Goal: Task Accomplishment & Management: Use online tool/utility

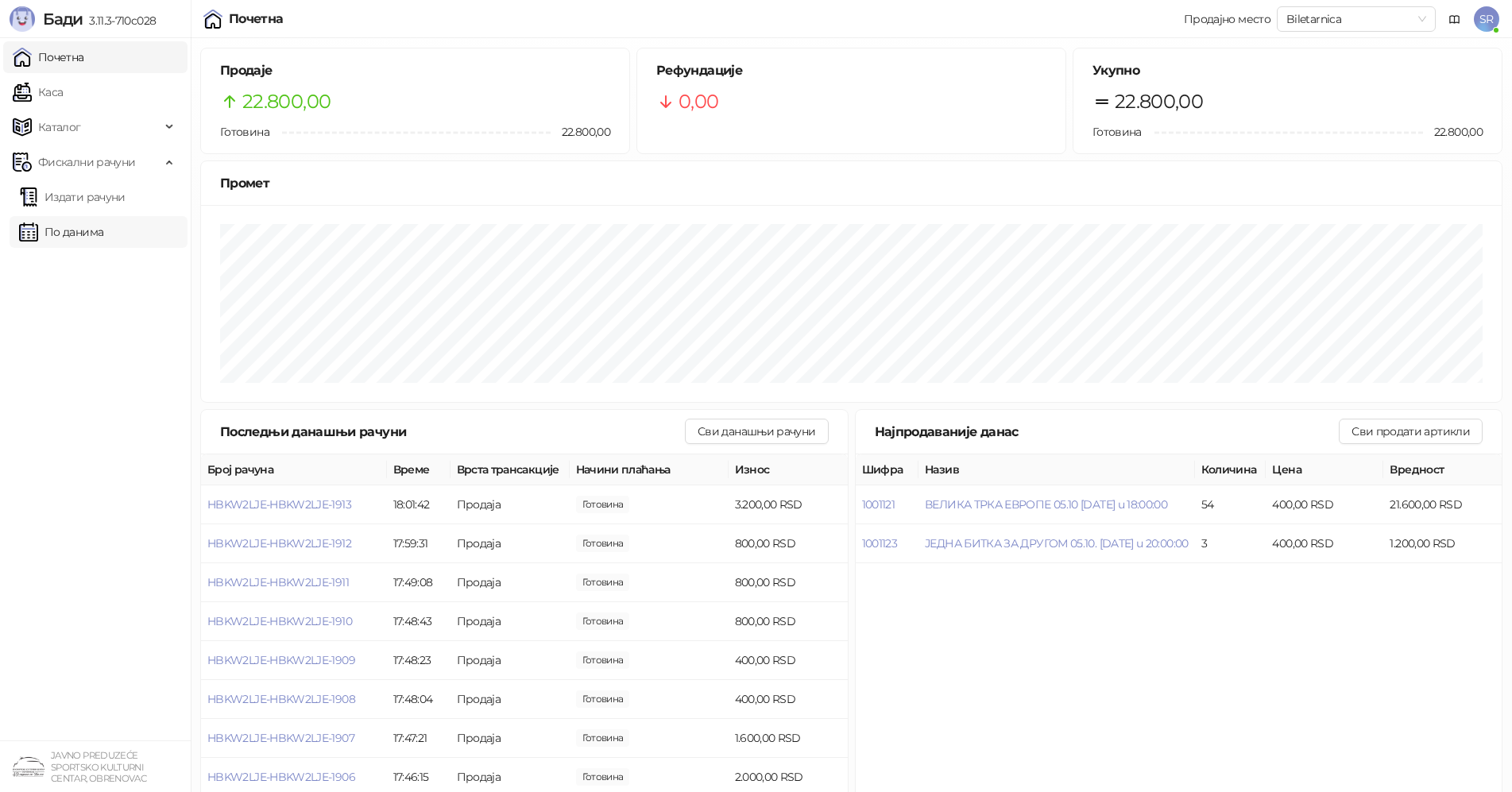
click at [80, 241] on link "По данима" at bounding box center [60, 232] width 84 height 31
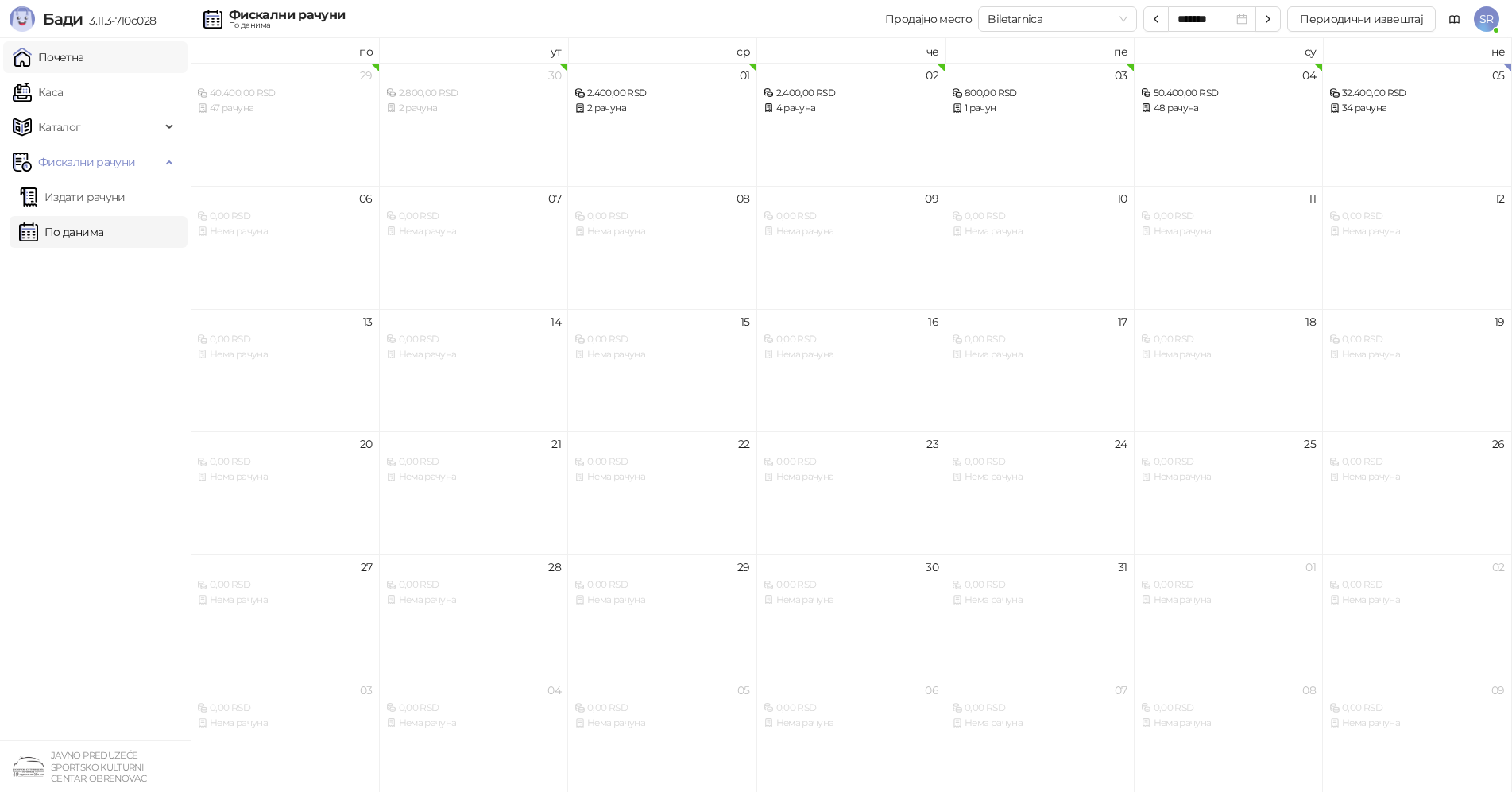
click at [76, 59] on link "Почетна" at bounding box center [48, 57] width 71 height 31
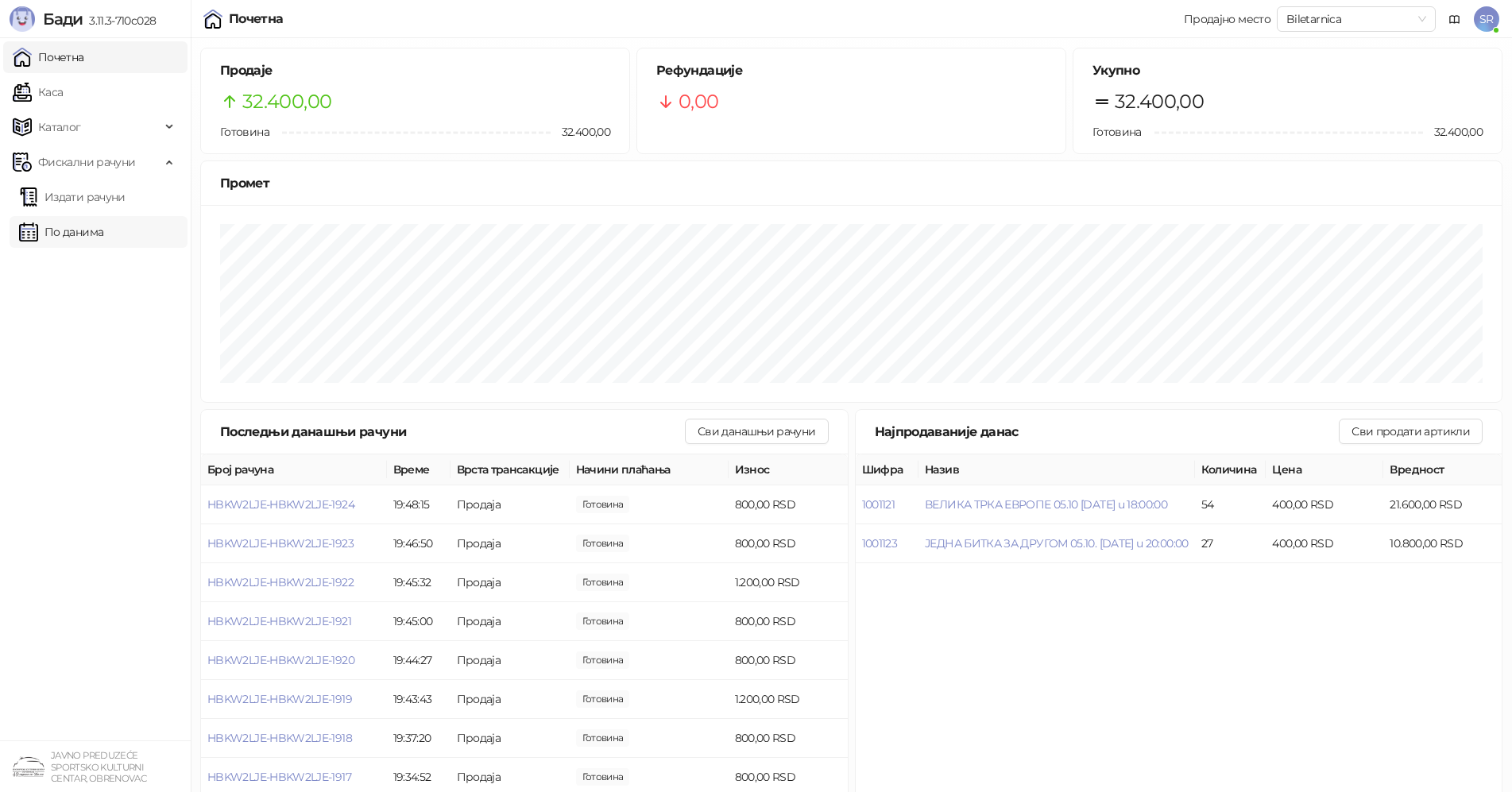
click at [66, 239] on link "По данима" at bounding box center [60, 232] width 84 height 31
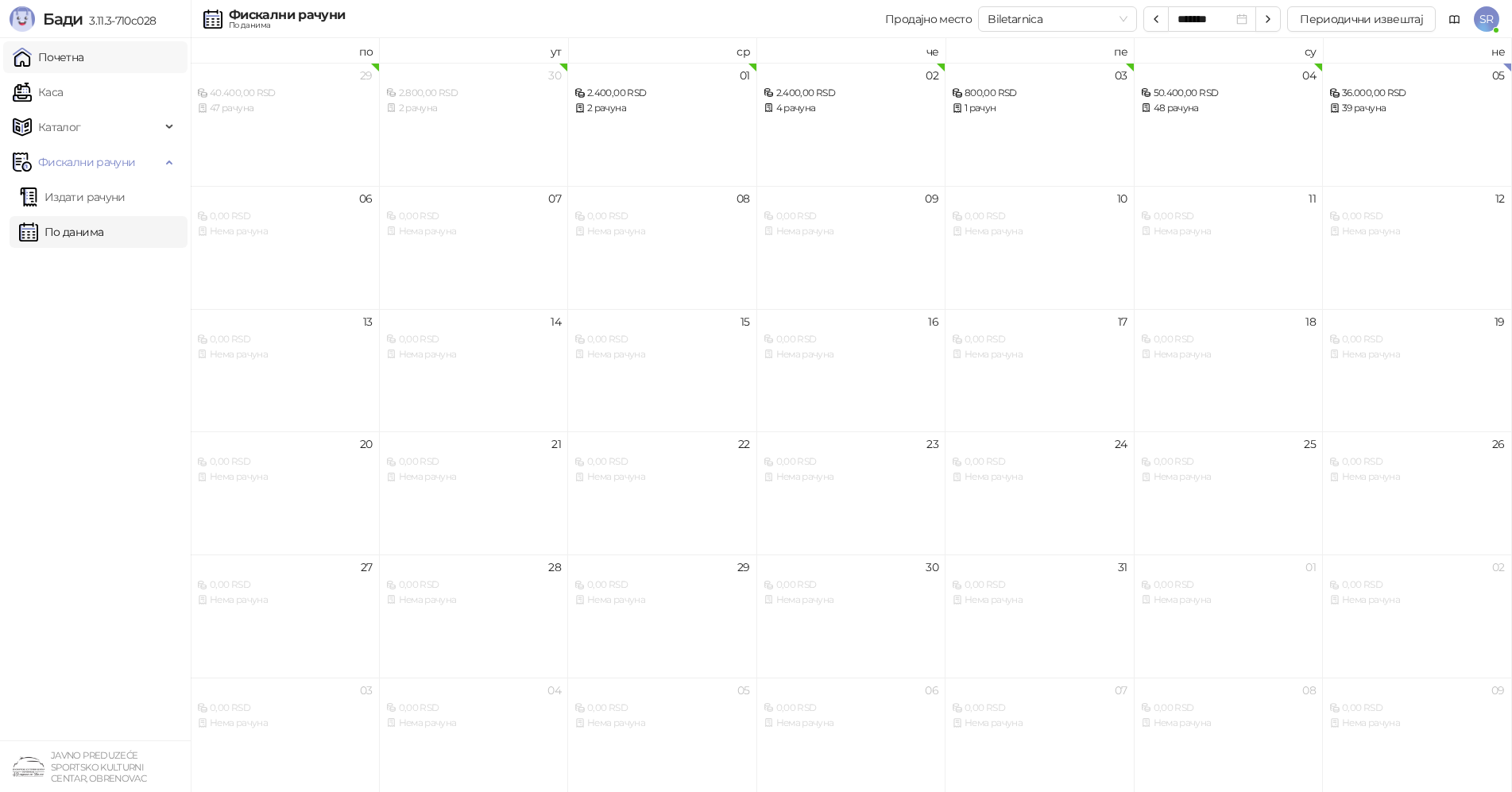
click at [62, 57] on link "Почетна" at bounding box center [48, 57] width 71 height 31
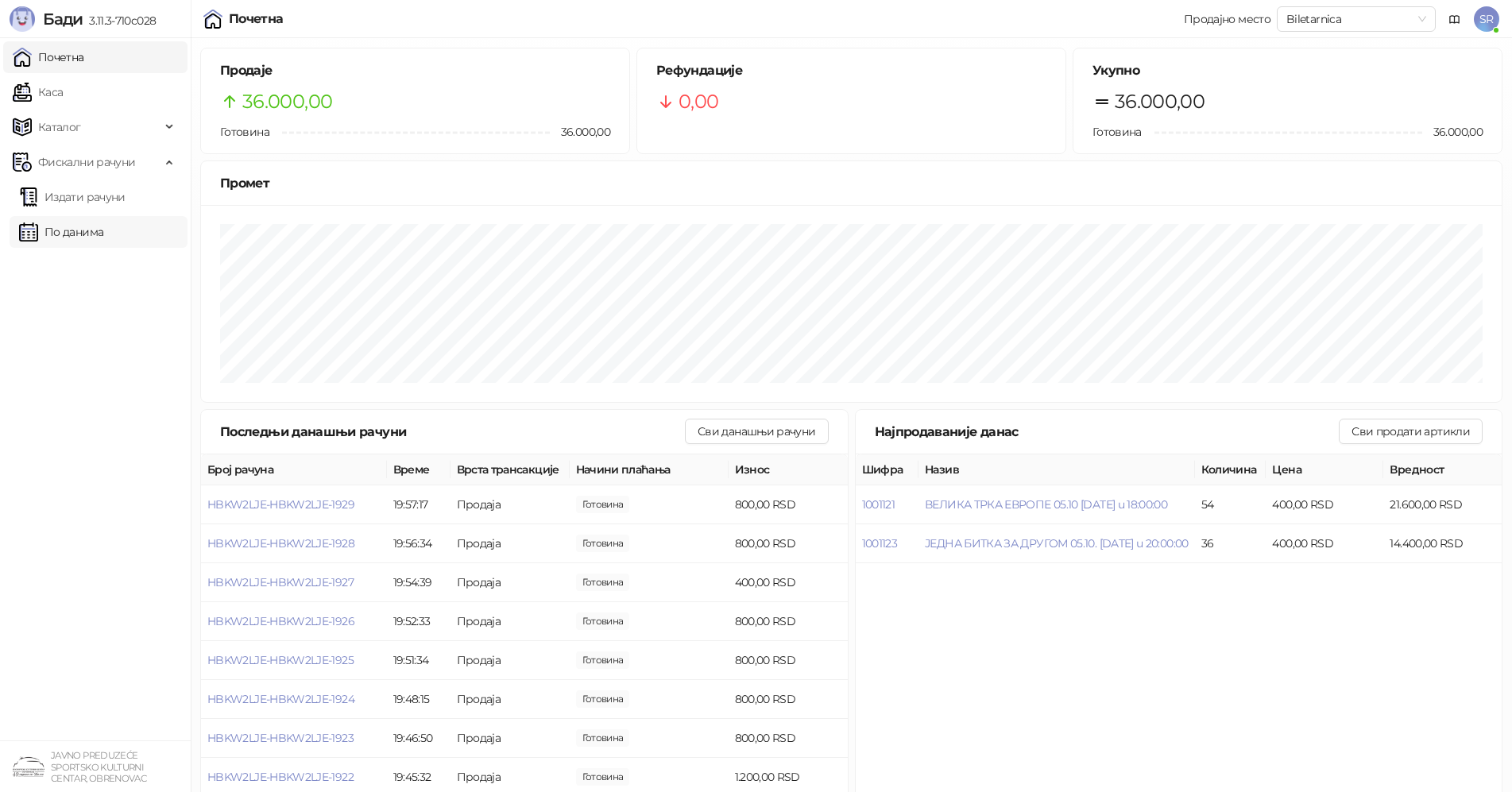
click at [71, 236] on link "По данима" at bounding box center [60, 232] width 84 height 31
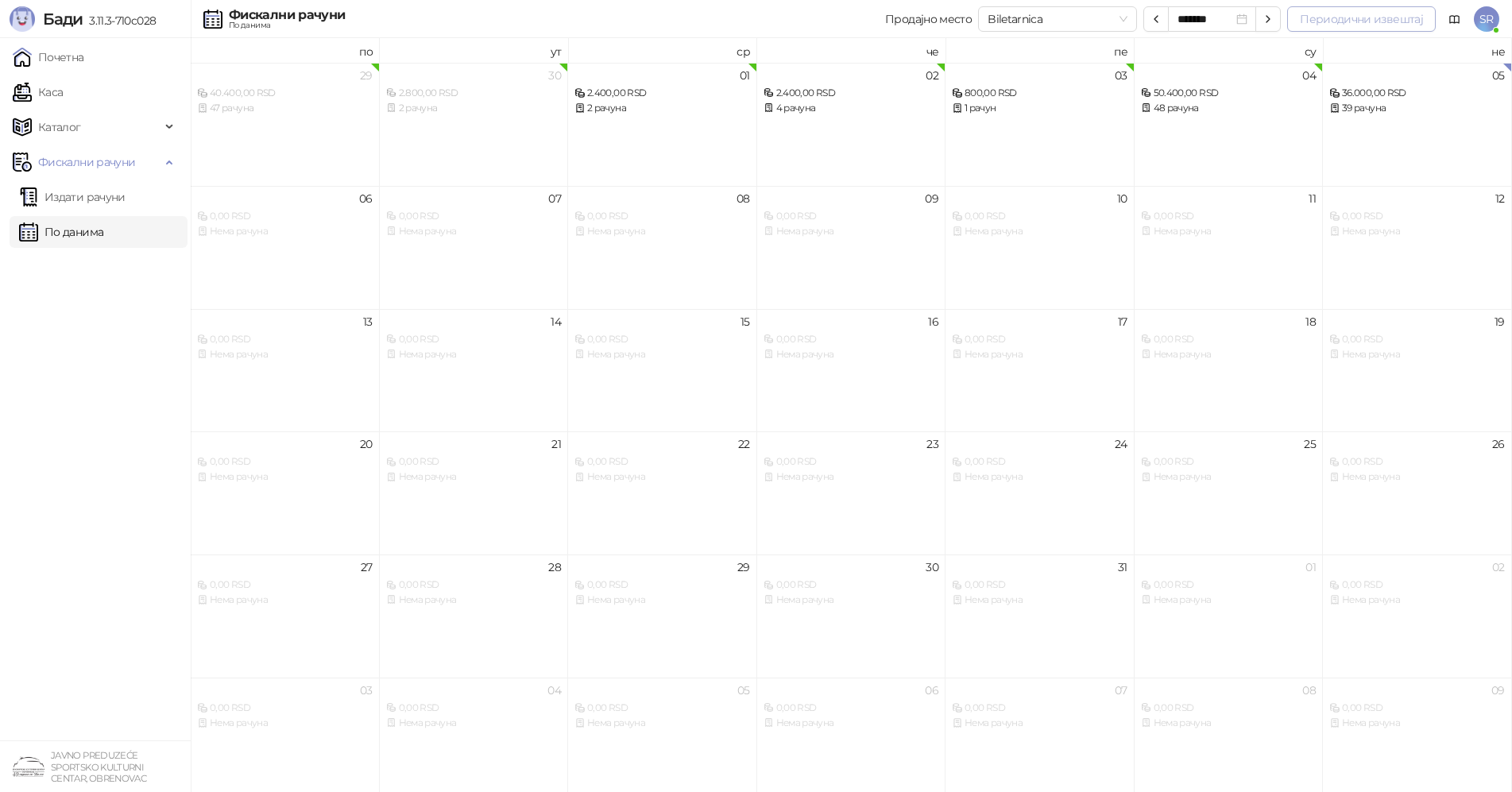
click at [1375, 16] on button "Периодични извештај" at bounding box center [1361, 19] width 148 height 25
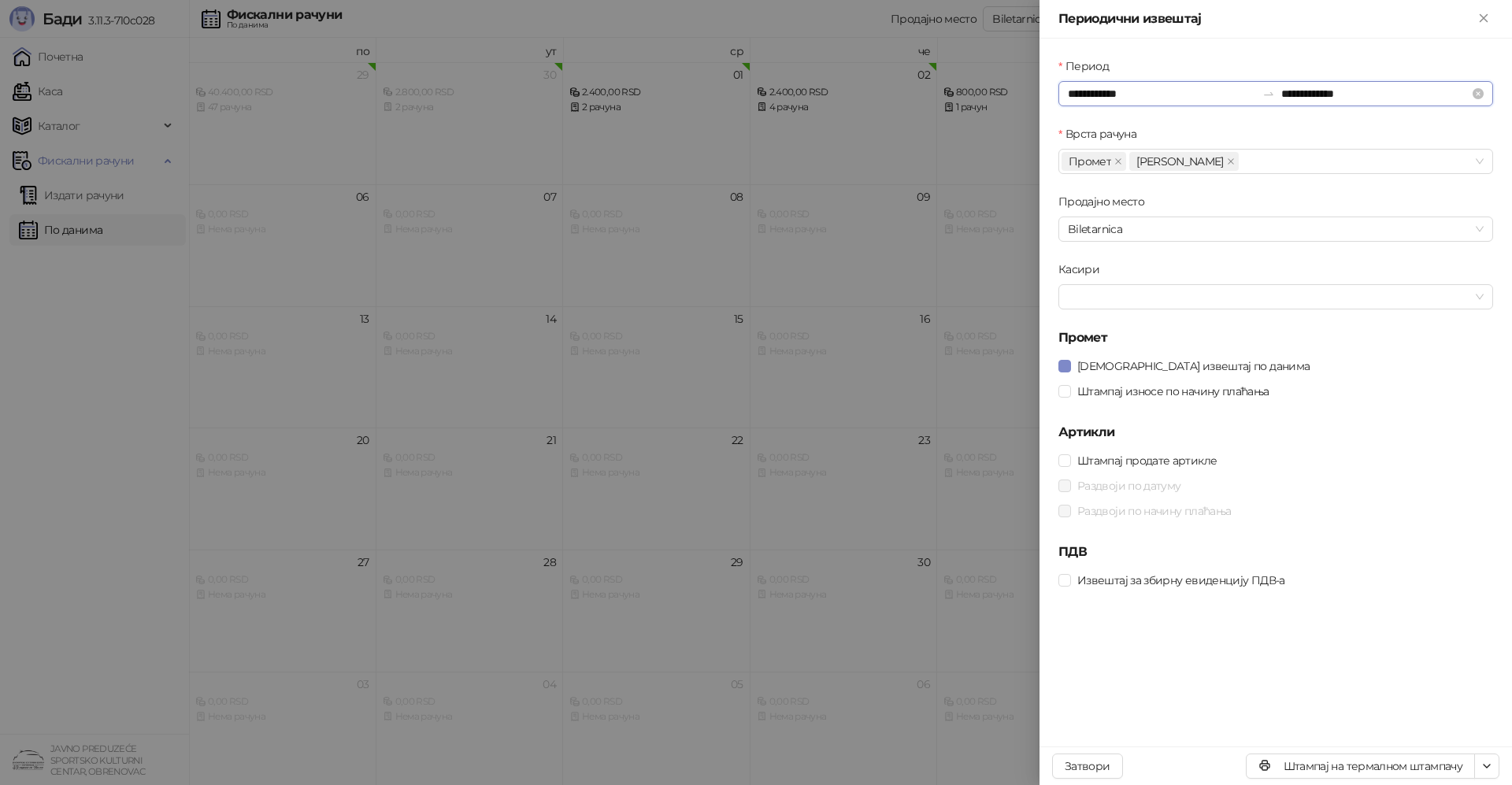
click at [1167, 95] on input "**********" at bounding box center [1162, 93] width 188 height 18
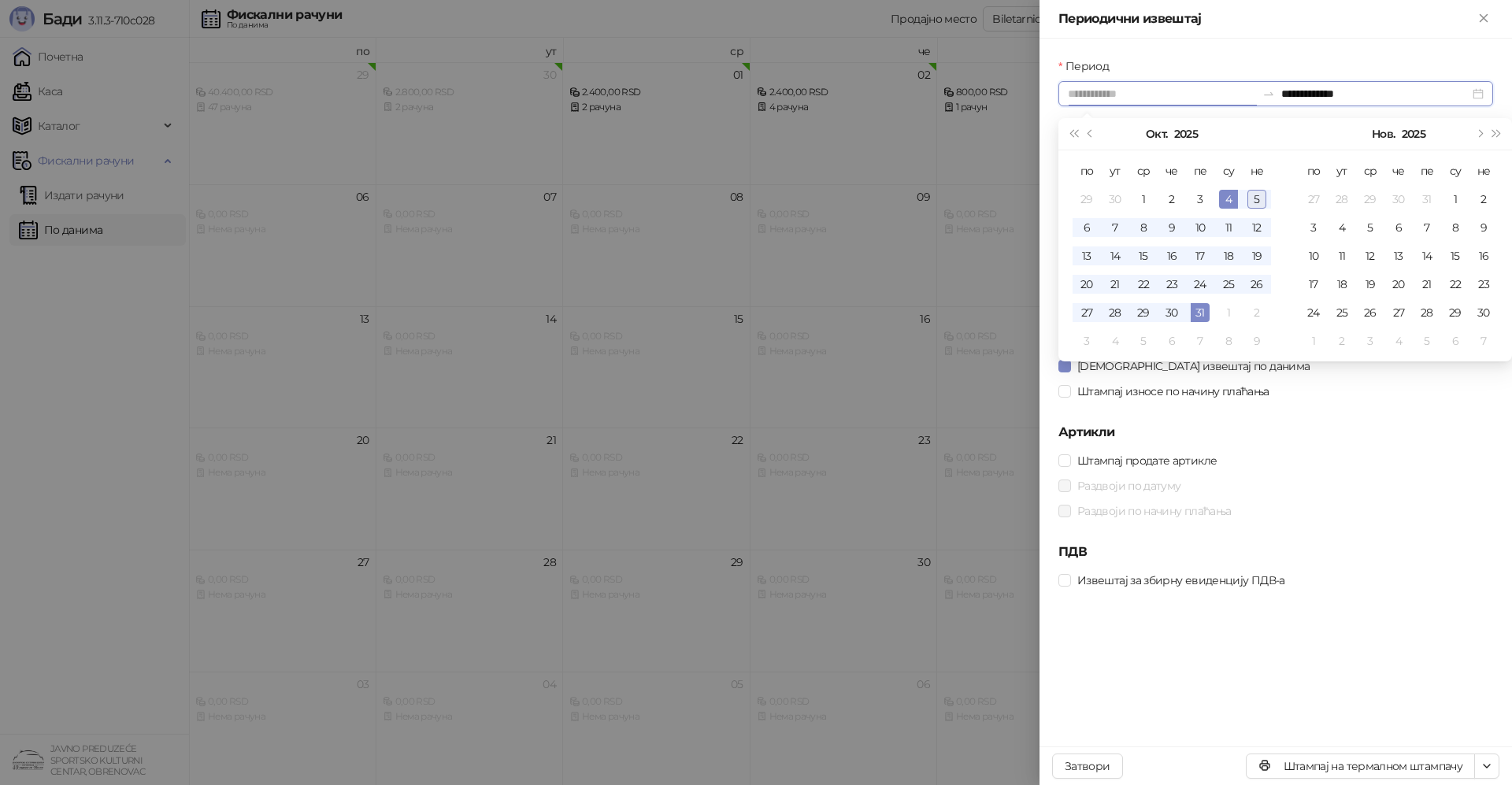
type input "**********"
click at [1251, 194] on div "5" at bounding box center [1257, 199] width 19 height 19
type input "**********"
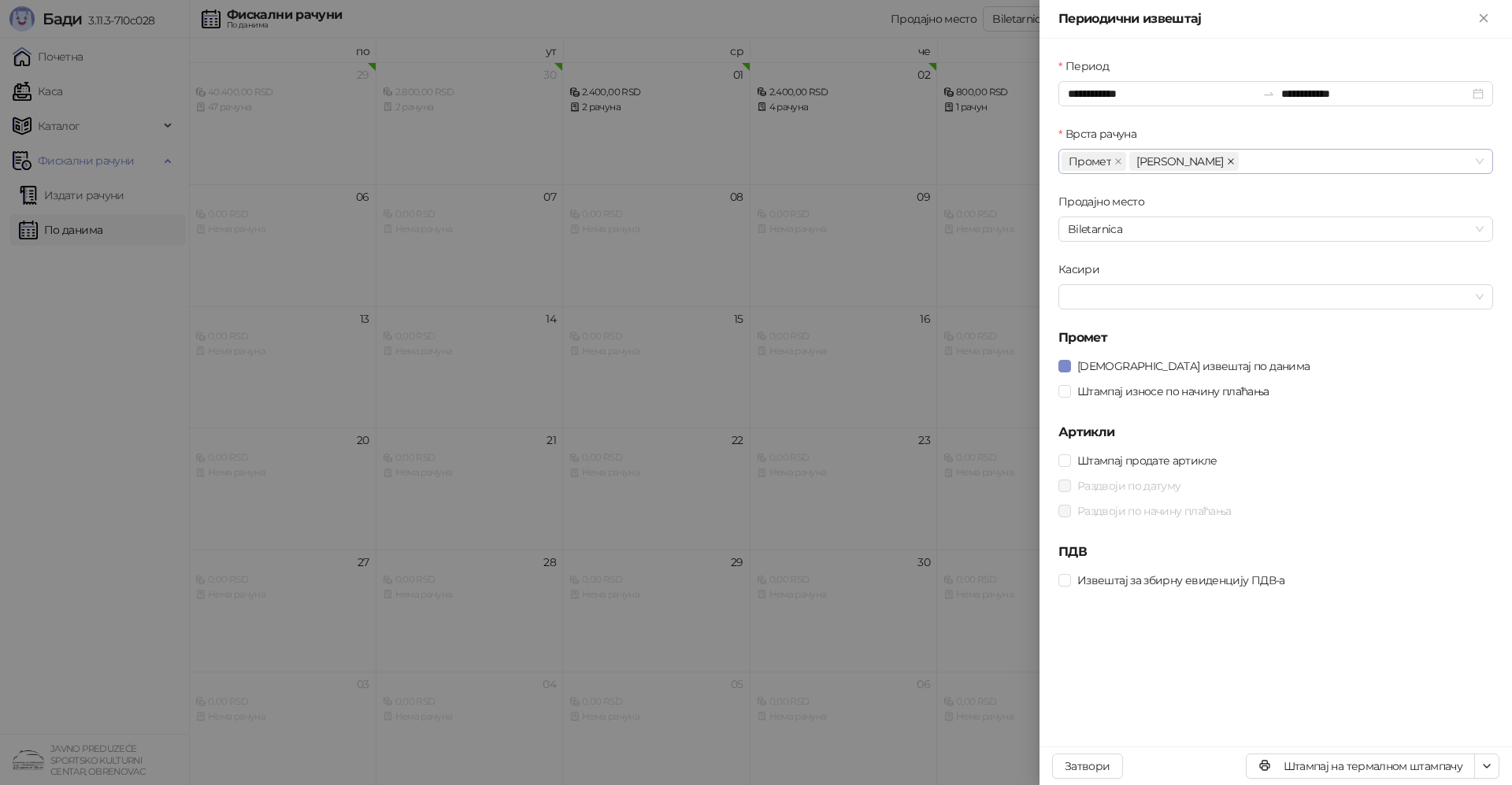
click at [1228, 162] on icon "close" at bounding box center [1231, 161] width 6 height 6
click at [1125, 294] on div at bounding box center [1268, 297] width 412 height 22
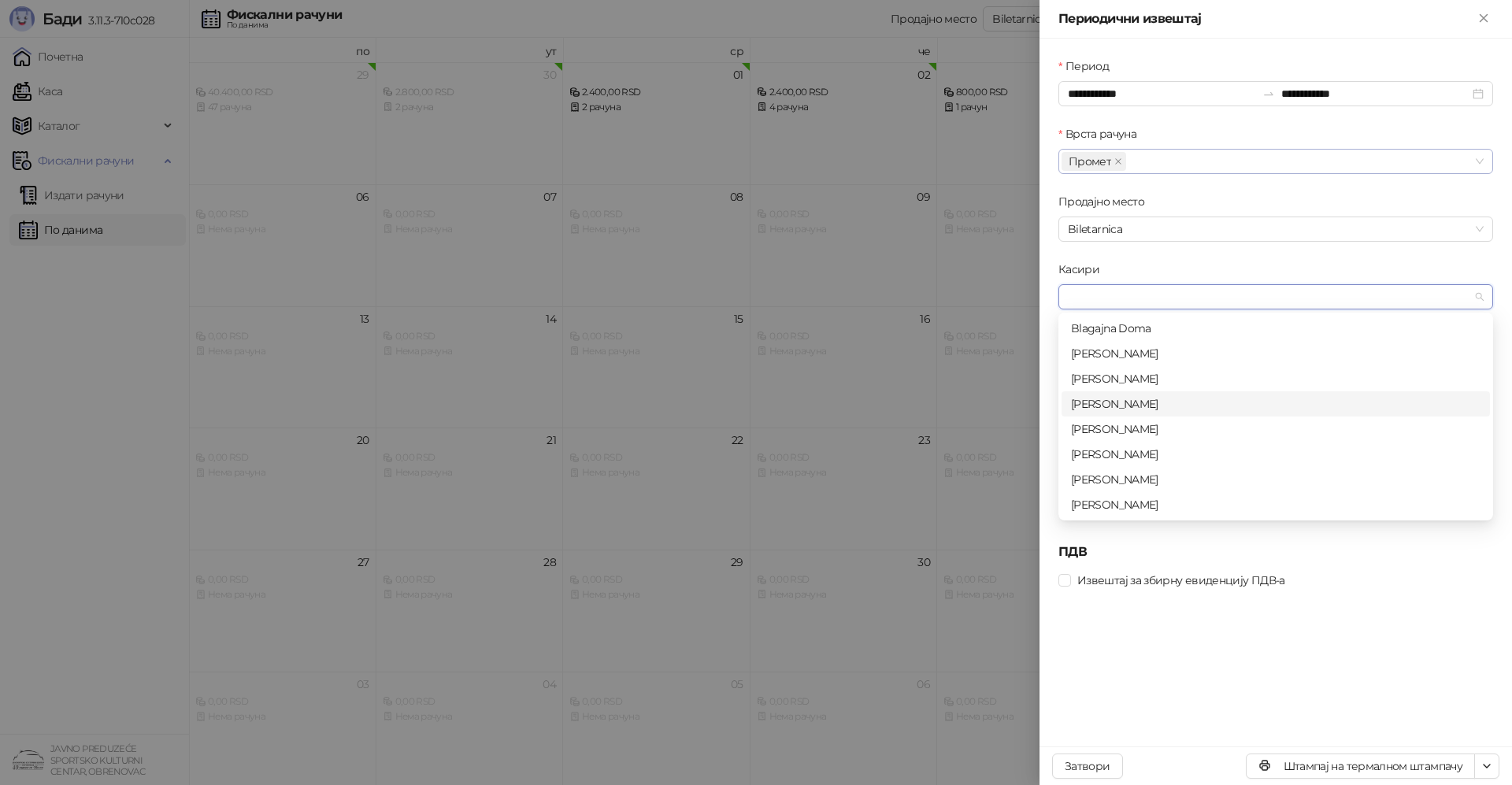
click at [1113, 403] on div "[PERSON_NAME]" at bounding box center [1276, 404] width 410 height 18
click at [1148, 262] on div "Касири" at bounding box center [1276, 273] width 435 height 24
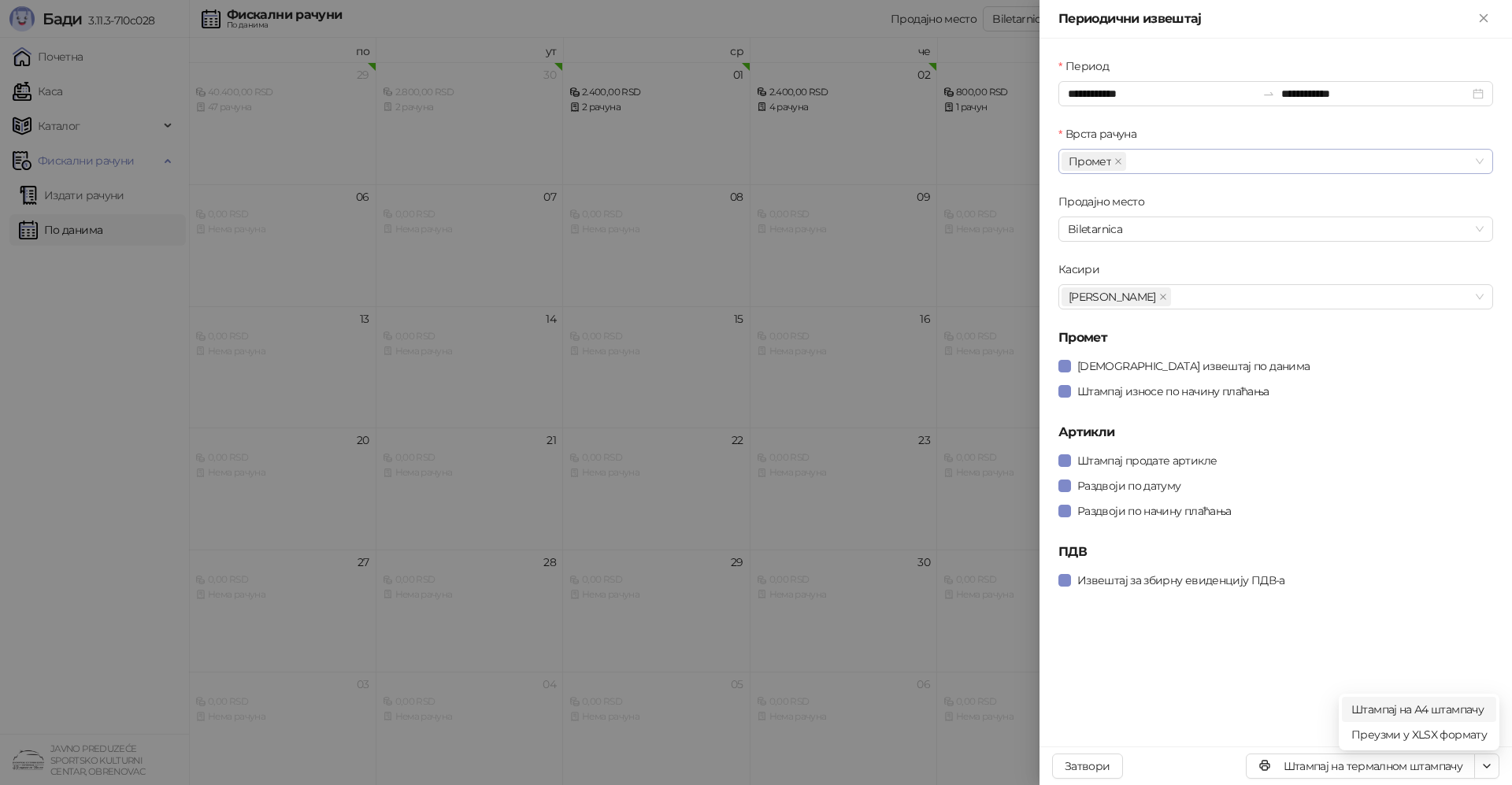
click at [1458, 712] on span "Штампај на А4 штампачу" at bounding box center [1419, 709] width 135 height 18
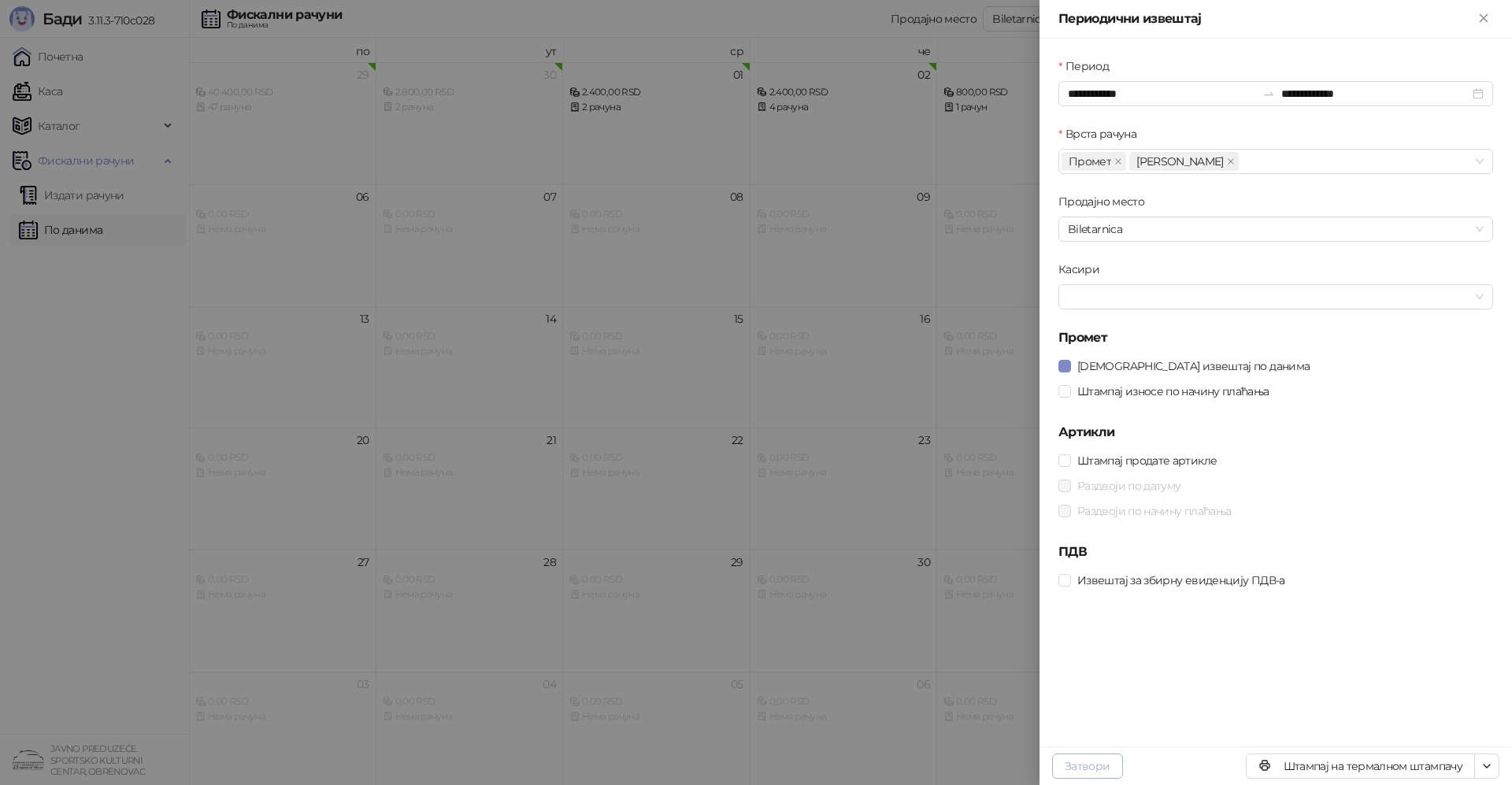
click at [1094, 766] on button "Затвори" at bounding box center [1088, 766] width 71 height 25
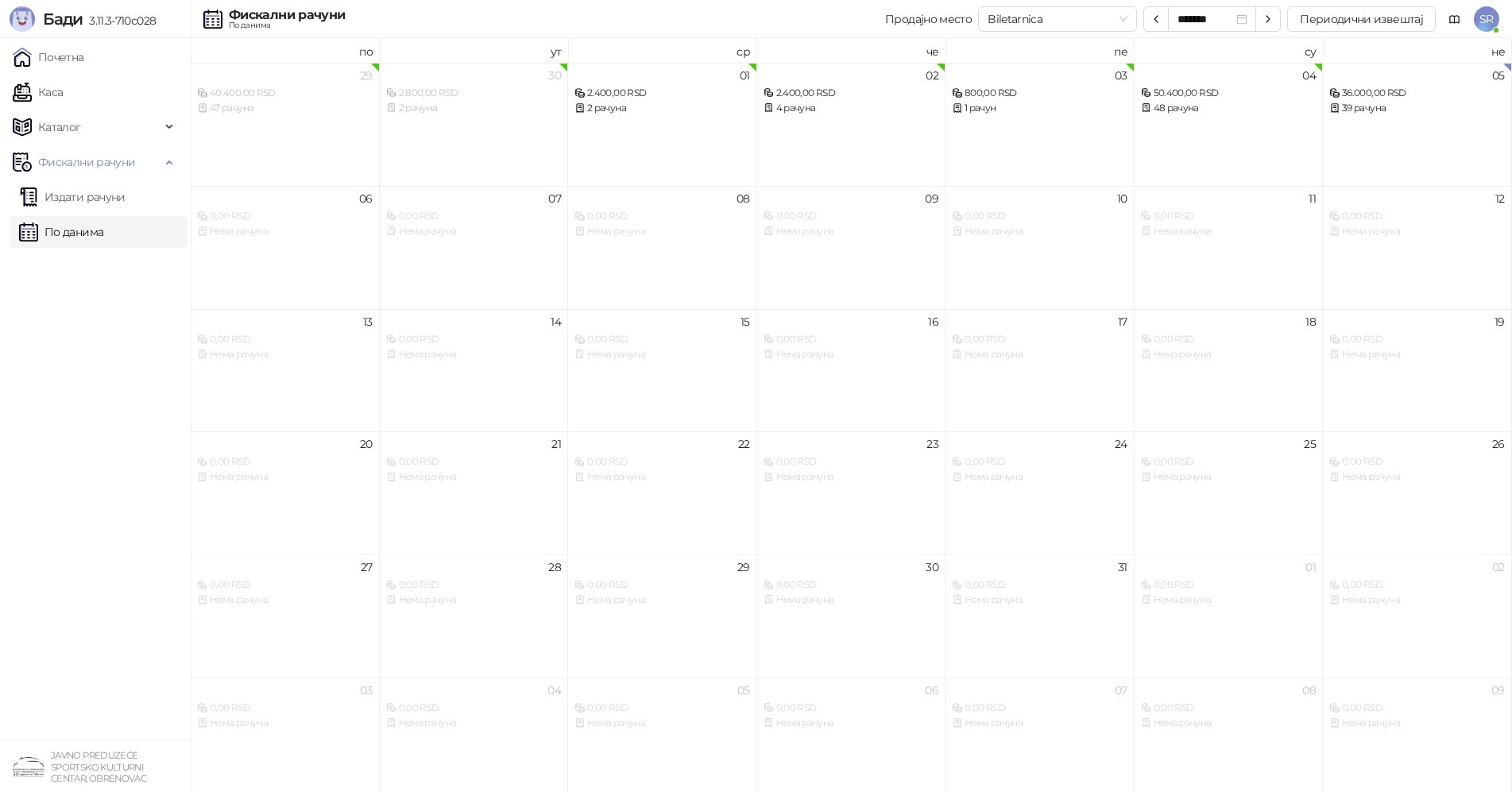
click at [1486, 20] on span "SR" at bounding box center [1487, 19] width 25 height 25
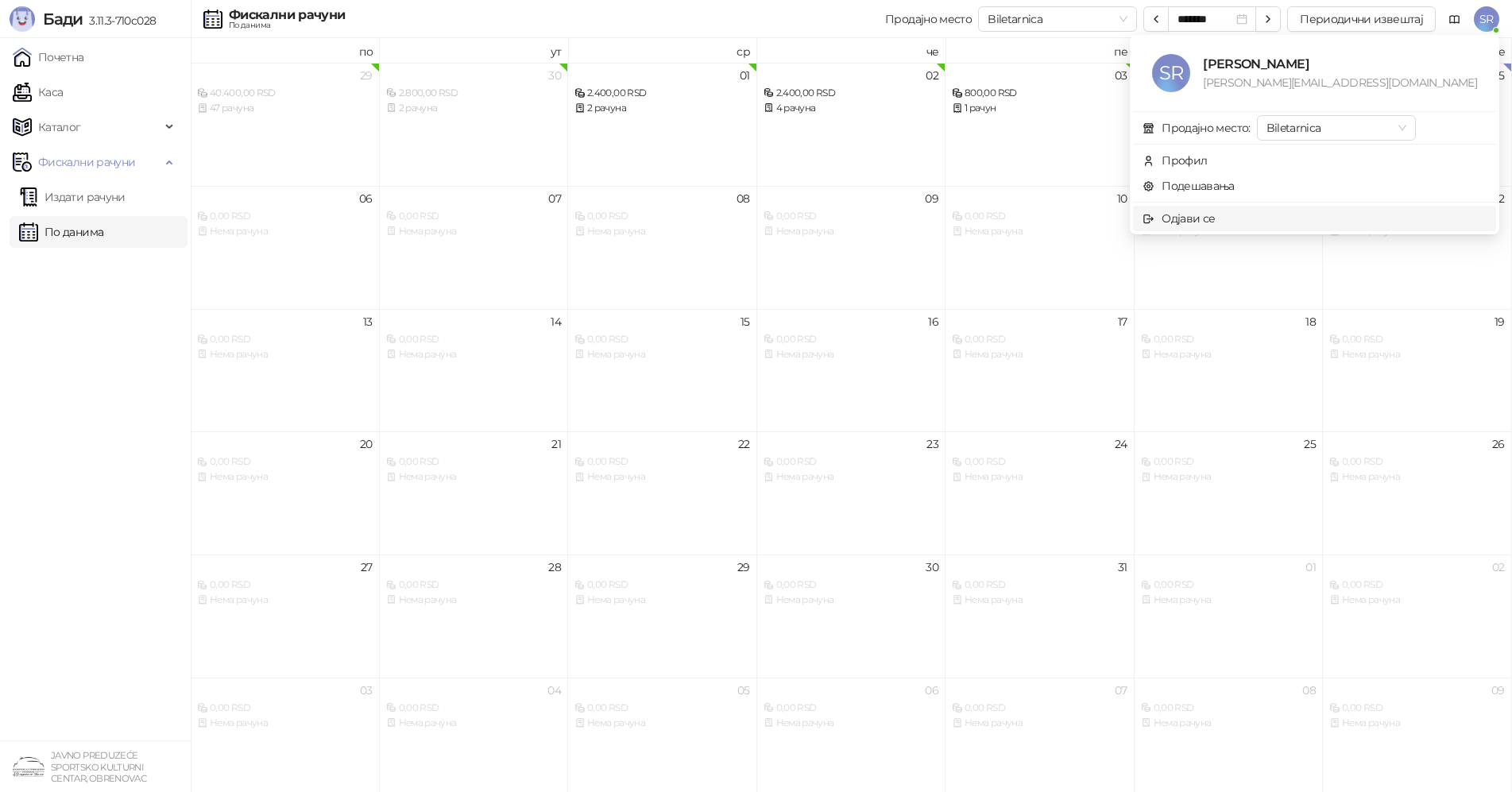
click at [1214, 223] on div "Одјави се" at bounding box center [1188, 218] width 53 height 18
